Goal: Transaction & Acquisition: Purchase product/service

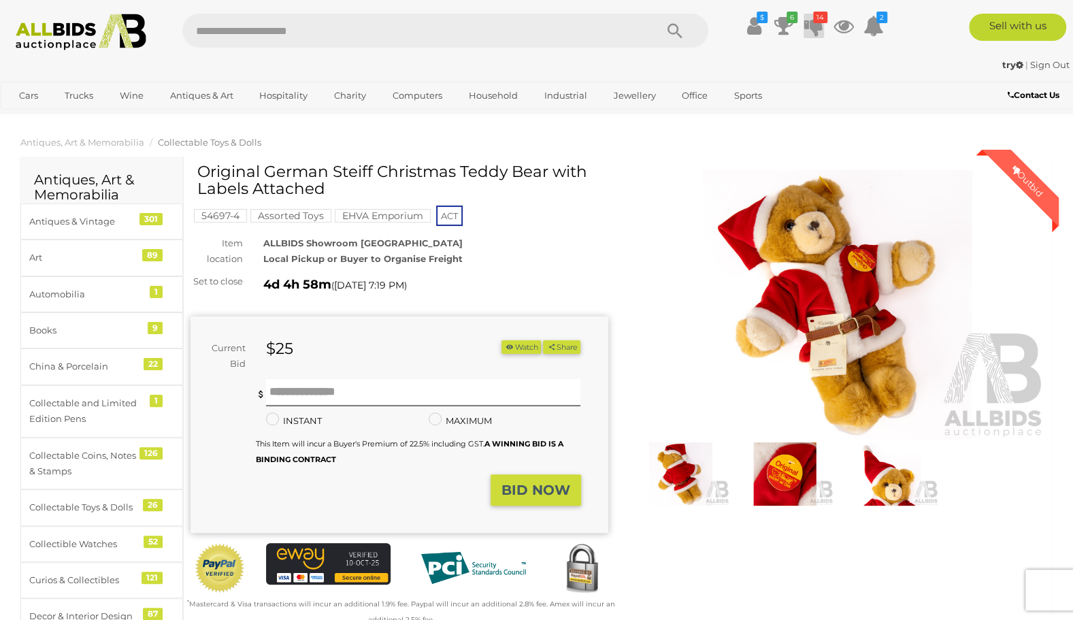
click at [811, 27] on icon at bounding box center [813, 26] width 19 height 24
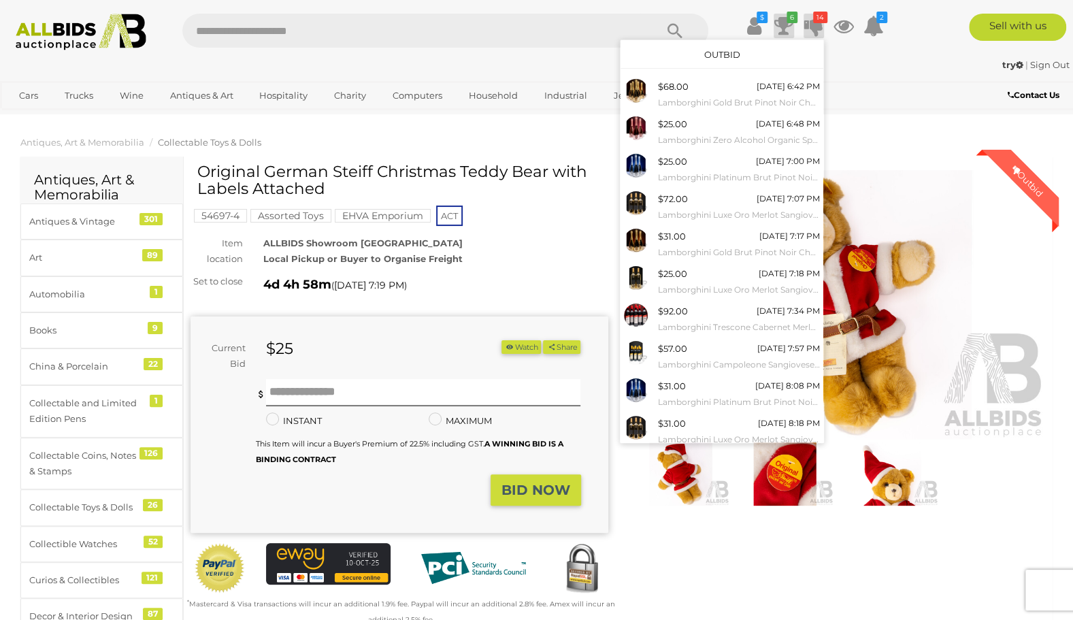
click at [787, 24] on icon at bounding box center [783, 26] width 19 height 24
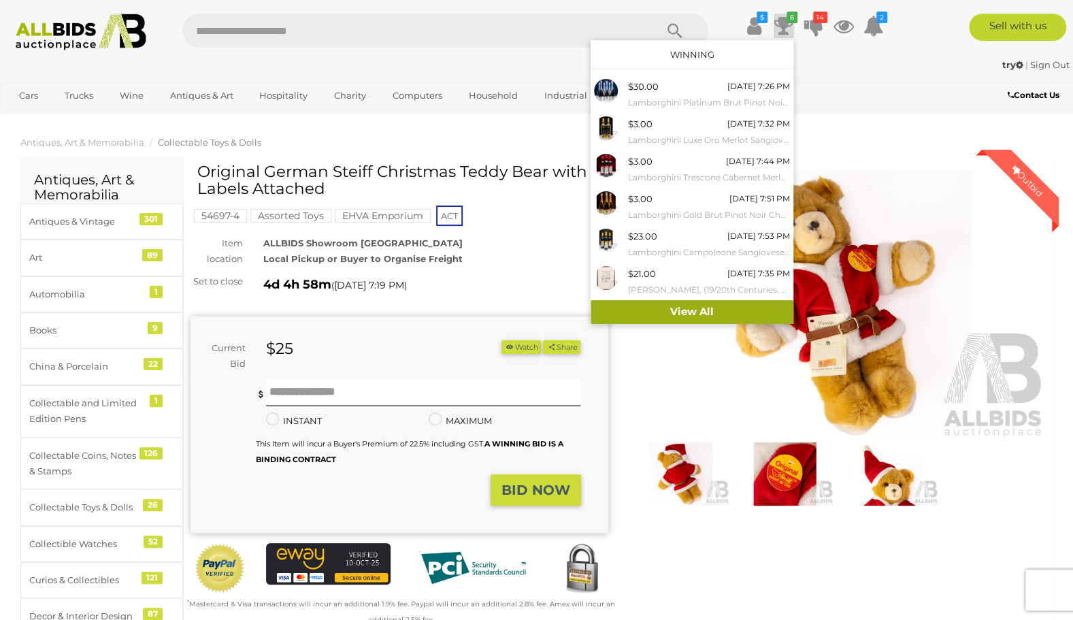
click at [723, 311] on link "View All" at bounding box center [692, 312] width 203 height 24
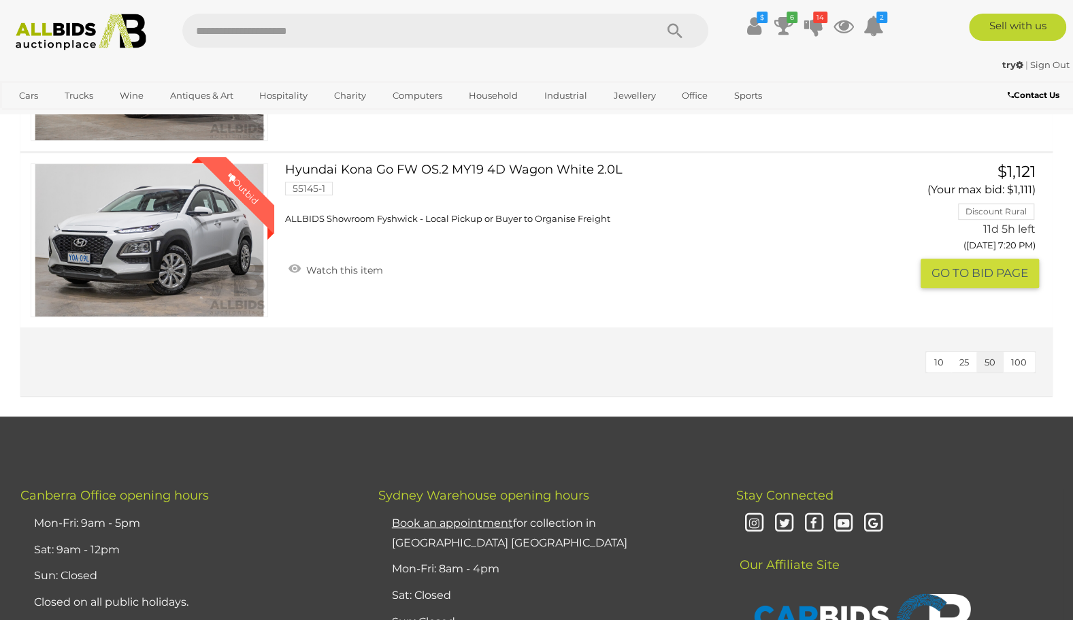
scroll to position [3484, 0]
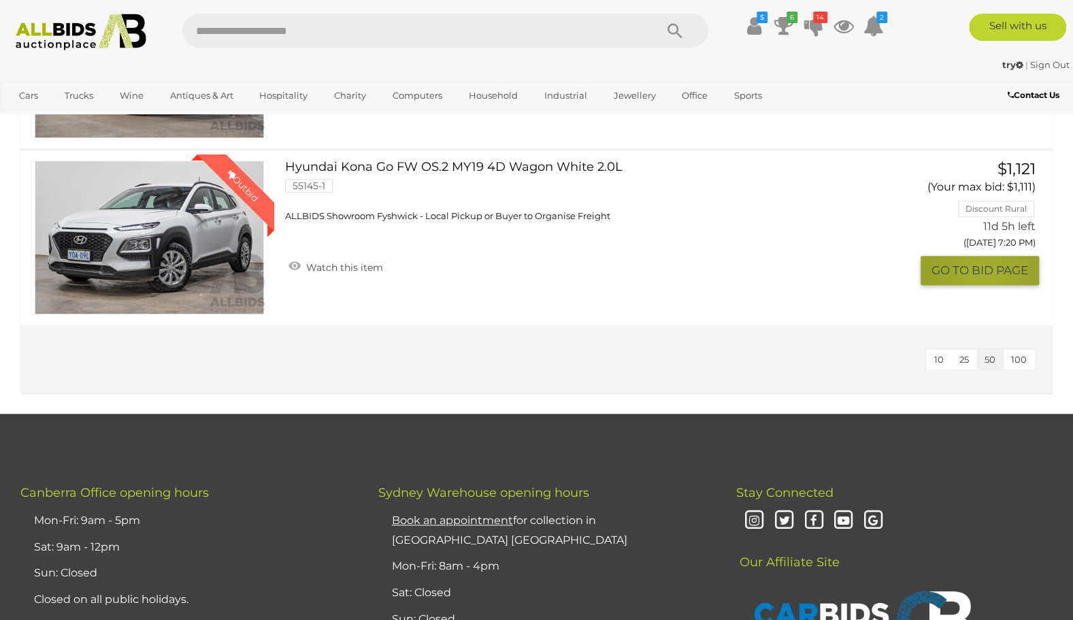
click at [981, 265] on button "GO TO BID PAGE" at bounding box center [980, 270] width 118 height 29
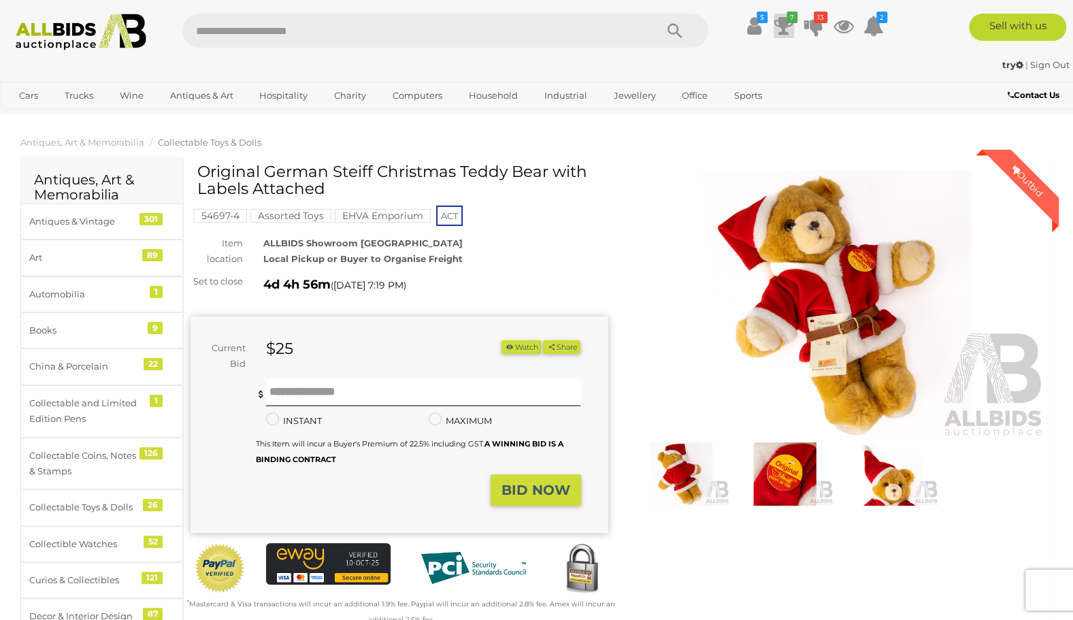
click at [788, 27] on icon at bounding box center [783, 26] width 19 height 24
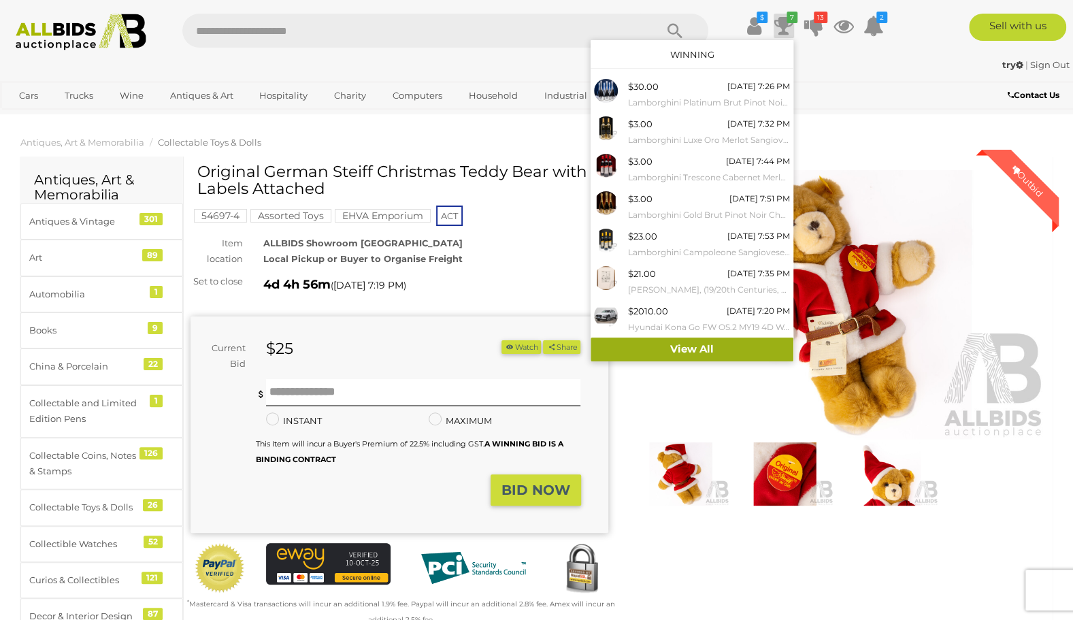
click at [702, 345] on link "View All" at bounding box center [692, 349] width 203 height 24
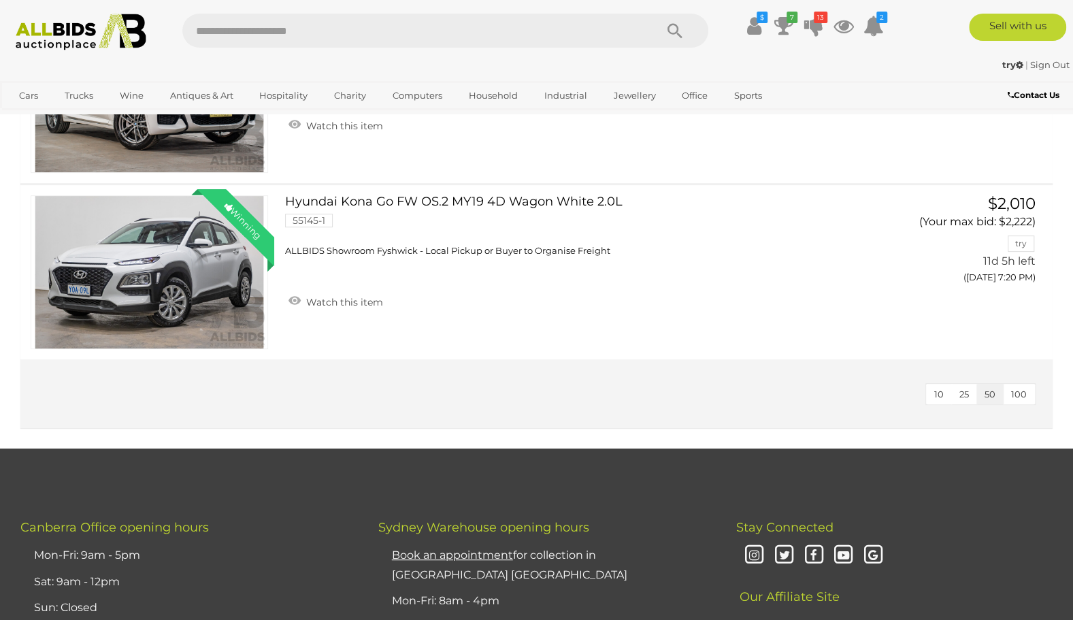
scroll to position [3457, 0]
